Goal: Task Accomplishment & Management: Complete application form

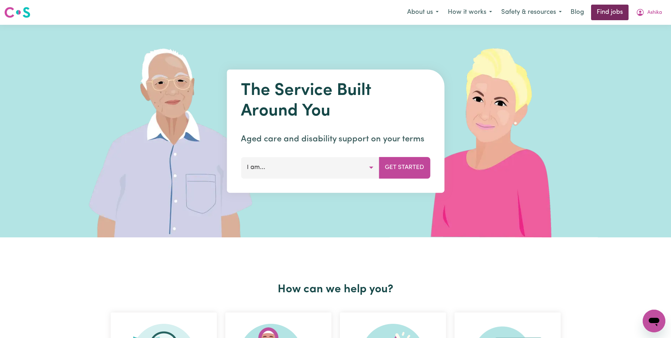
click at [618, 14] on link "Find jobs" at bounding box center [610, 13] width 38 height 16
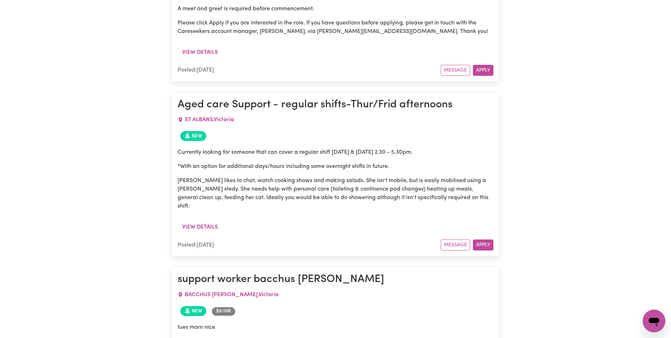
scroll to position [524, 0]
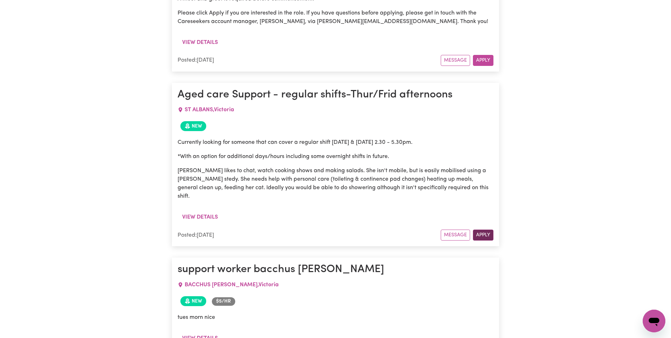
click at [481, 229] on button "Apply" at bounding box center [483, 234] width 21 height 11
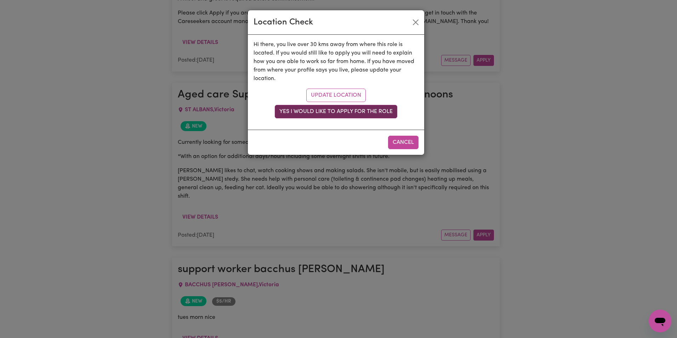
click at [387, 110] on button "Yes I would like to apply for the role" at bounding box center [336, 111] width 122 height 13
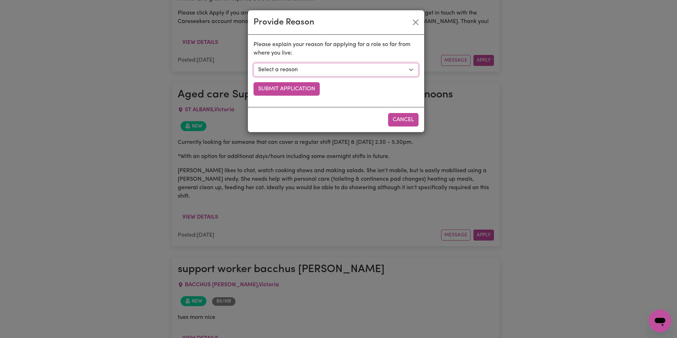
click at [409, 71] on select "Select a reason I currently travel to this area for work or other personal reas…" at bounding box center [335, 69] width 165 height 13
select select "I already visit the area regularly for work and personal reasons"
click at [253, 63] on select "Select a reason I currently travel to this area for work or other personal reas…" at bounding box center [335, 69] width 165 height 13
click at [304, 85] on button "Submit Application" at bounding box center [286, 88] width 66 height 13
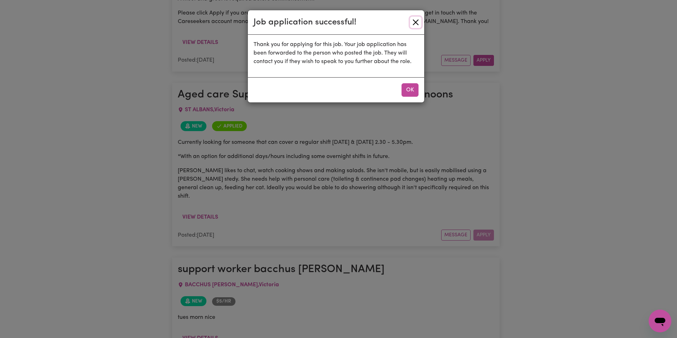
click at [416, 21] on button "Close" at bounding box center [415, 22] width 11 height 11
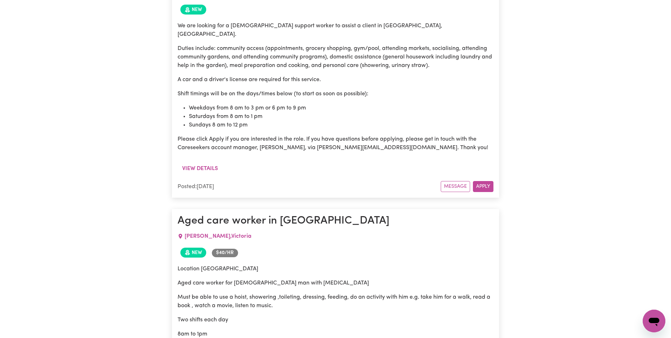
scroll to position [1338, 0]
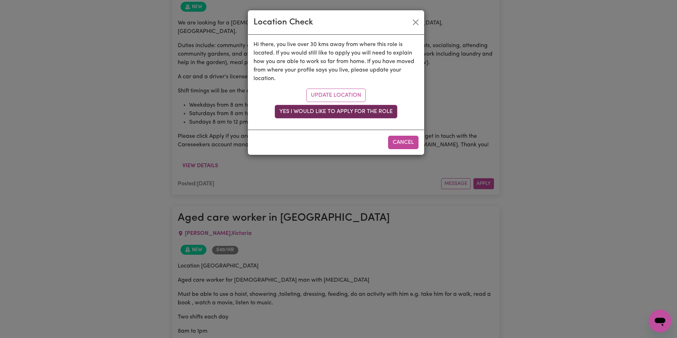
click at [390, 109] on button "Yes I would like to apply for the role" at bounding box center [336, 111] width 122 height 13
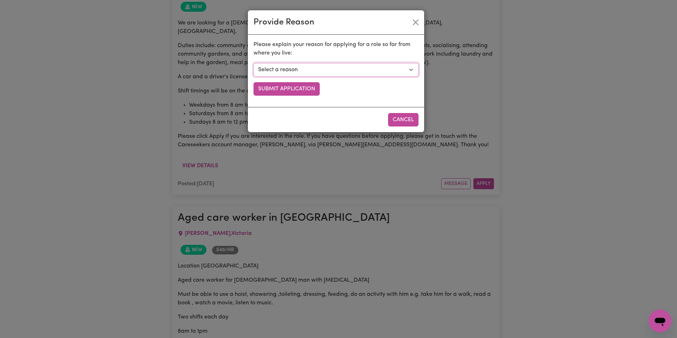
drag, startPoint x: 409, startPoint y: 69, endPoint x: 407, endPoint y: 74, distance: 5.5
click at [409, 70] on select "Select a reason I currently travel to this area for work or other personal reas…" at bounding box center [335, 69] width 165 height 13
select select "I already visit the area regularly for work and personal reasons"
click at [253, 63] on select "Select a reason I currently travel to this area for work or other personal reas…" at bounding box center [335, 69] width 165 height 13
click at [305, 91] on button "Submit Application" at bounding box center [286, 88] width 66 height 13
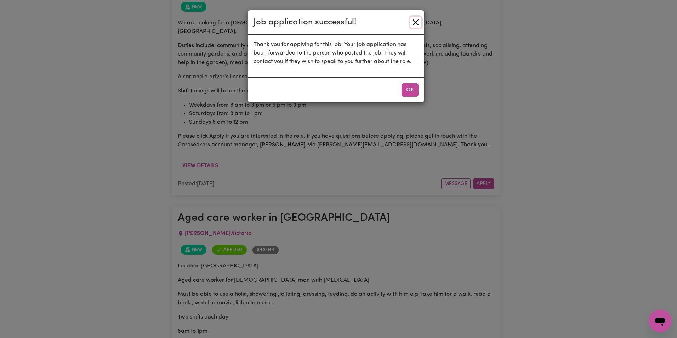
click at [414, 23] on button "Close" at bounding box center [415, 22] width 11 height 11
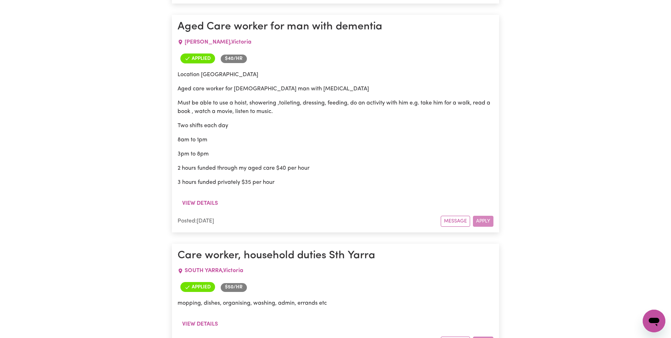
scroll to position [4806, 0]
